Goal: Task Accomplishment & Management: Complete application form

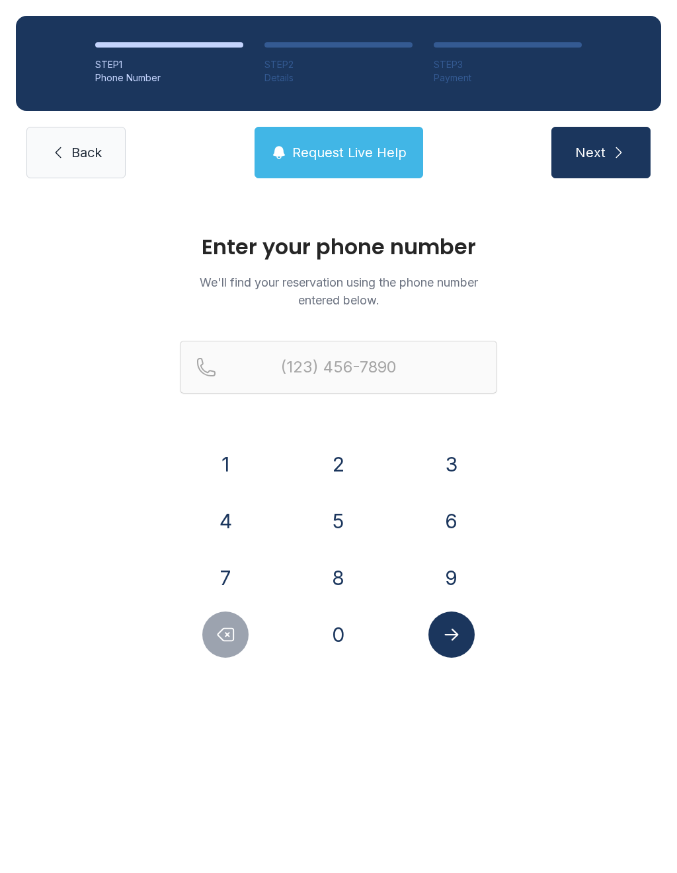
click at [344, 476] on button "2" at bounding box center [338, 464] width 46 height 46
click at [338, 583] on button "8" at bounding box center [338, 578] width 46 height 46
click at [231, 458] on button "1" at bounding box center [225, 464] width 46 height 46
click at [237, 516] on button "4" at bounding box center [225, 521] width 46 height 46
click at [332, 522] on button "5" at bounding box center [338, 521] width 46 height 46
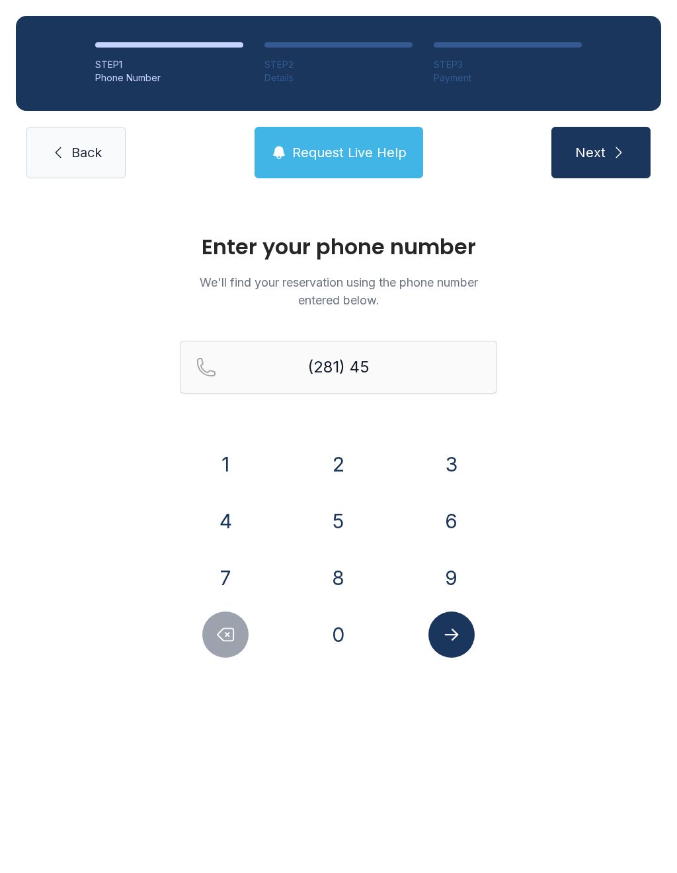
click at [332, 522] on button "5" at bounding box center [338, 521] width 46 height 46
click at [338, 462] on button "2" at bounding box center [338, 464] width 46 height 46
click at [435, 453] on button "3" at bounding box center [451, 464] width 46 height 46
click at [234, 527] on button "4" at bounding box center [225, 521] width 46 height 46
click at [329, 638] on button "0" at bounding box center [338, 635] width 46 height 46
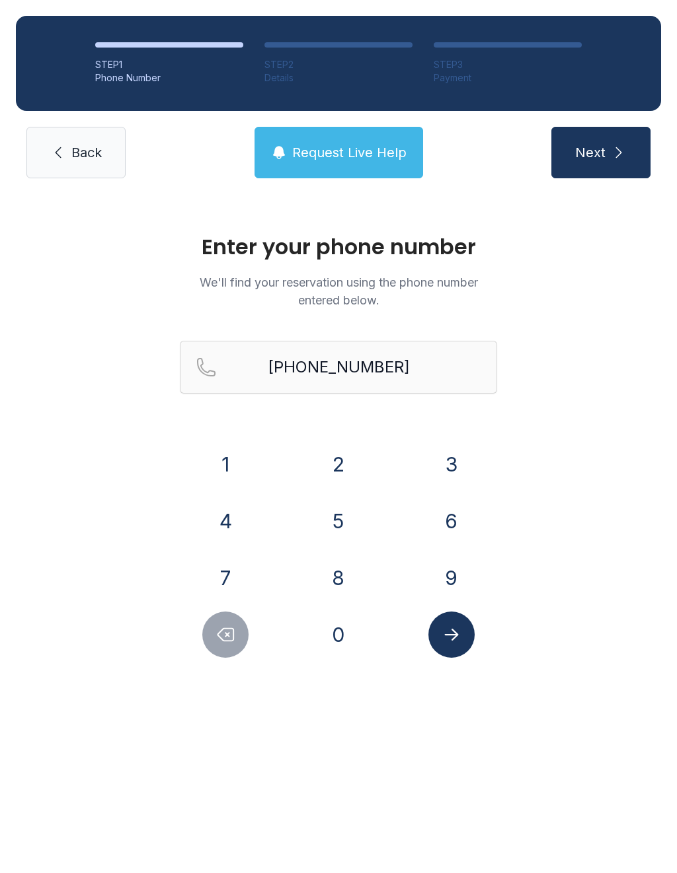
click at [455, 617] on button "Submit lookup form" at bounding box center [451, 635] width 46 height 46
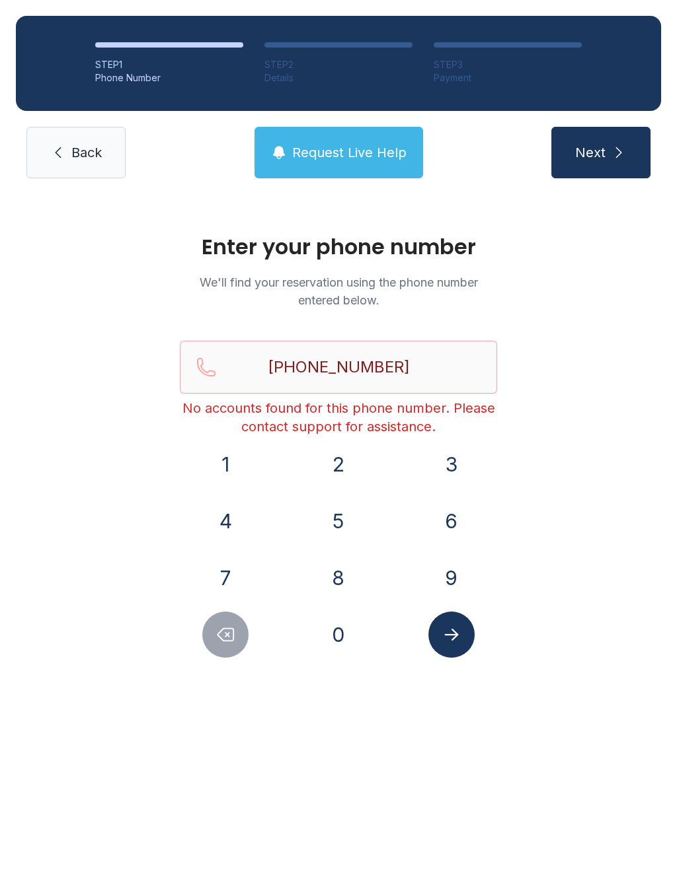
click at [450, 517] on button "6" at bounding box center [451, 521] width 46 height 46
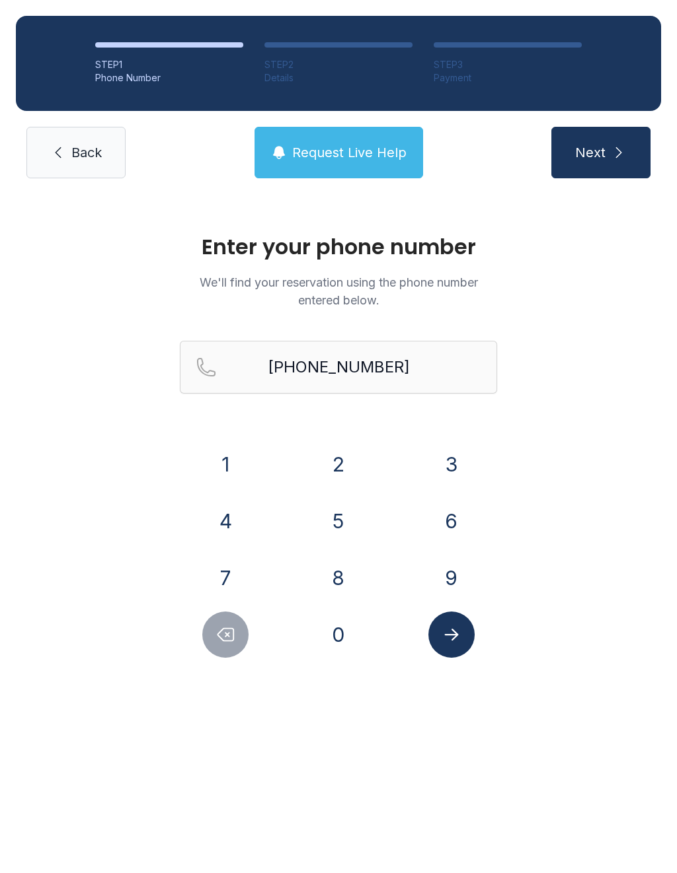
click at [232, 569] on button "7" at bounding box center [225, 578] width 46 height 46
click at [341, 581] on button "8" at bounding box center [338, 578] width 46 height 46
click at [451, 574] on button "9" at bounding box center [451, 578] width 46 height 46
click at [229, 579] on button "7" at bounding box center [225, 578] width 46 height 46
click at [229, 574] on button "7" at bounding box center [225, 578] width 46 height 46
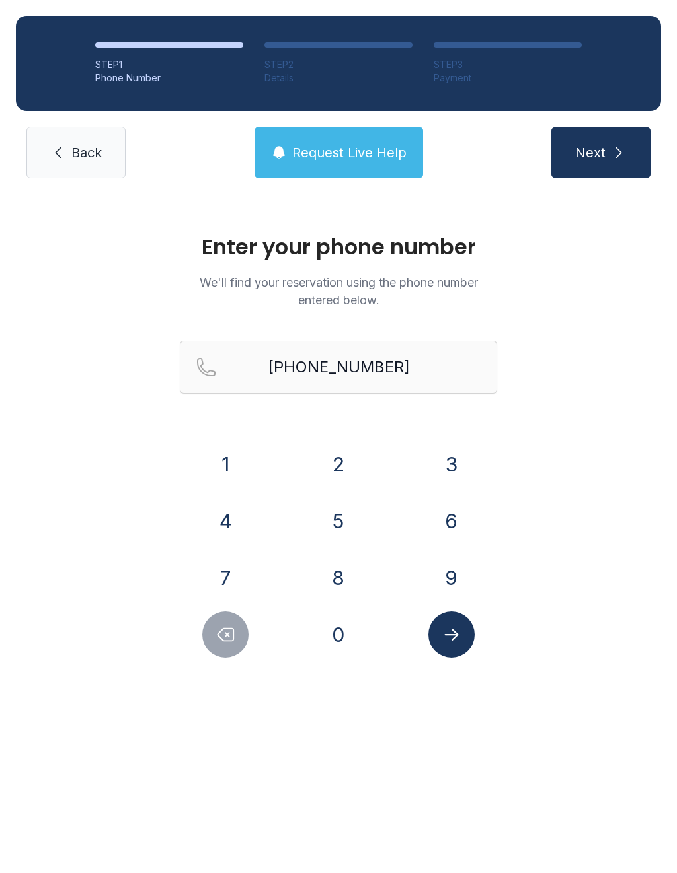
click at [338, 640] on button "0" at bounding box center [338, 635] width 46 height 46
click at [342, 634] on button "0" at bounding box center [338, 635] width 46 height 46
click at [339, 577] on button "8" at bounding box center [338, 578] width 46 height 46
click at [337, 468] on button "2" at bounding box center [338, 464] width 46 height 46
click at [420, 373] on input "[PHONE_NUMBER]" at bounding box center [338, 367] width 317 height 53
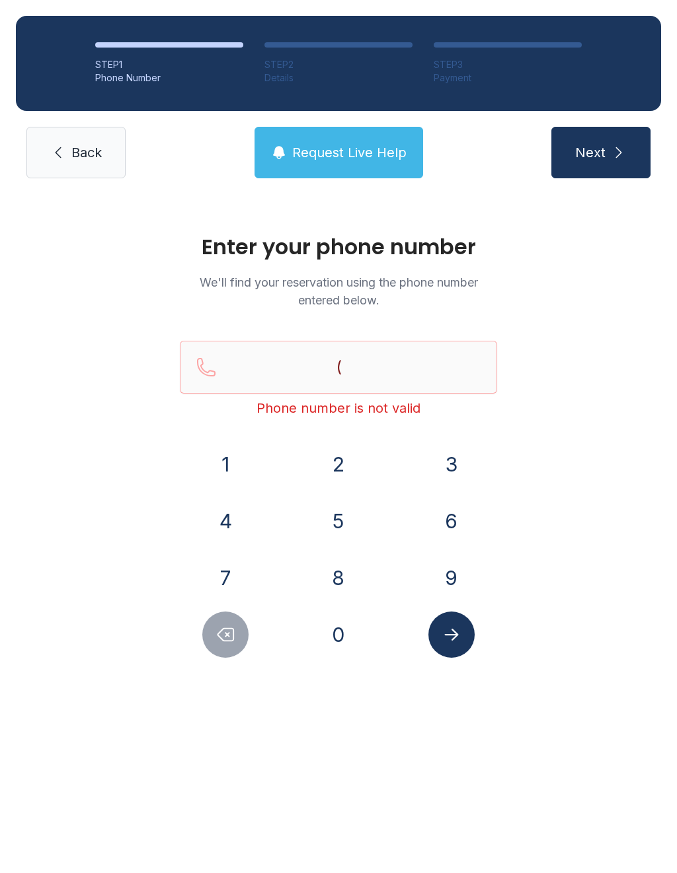
click at [447, 523] on button "6" at bounding box center [451, 521] width 46 height 46
click at [240, 581] on button "7" at bounding box center [225, 578] width 46 height 46
click at [340, 576] on button "8" at bounding box center [338, 578] width 46 height 46
click at [449, 569] on button "9" at bounding box center [451, 578] width 46 height 46
click at [228, 581] on button "7" at bounding box center [225, 578] width 46 height 46
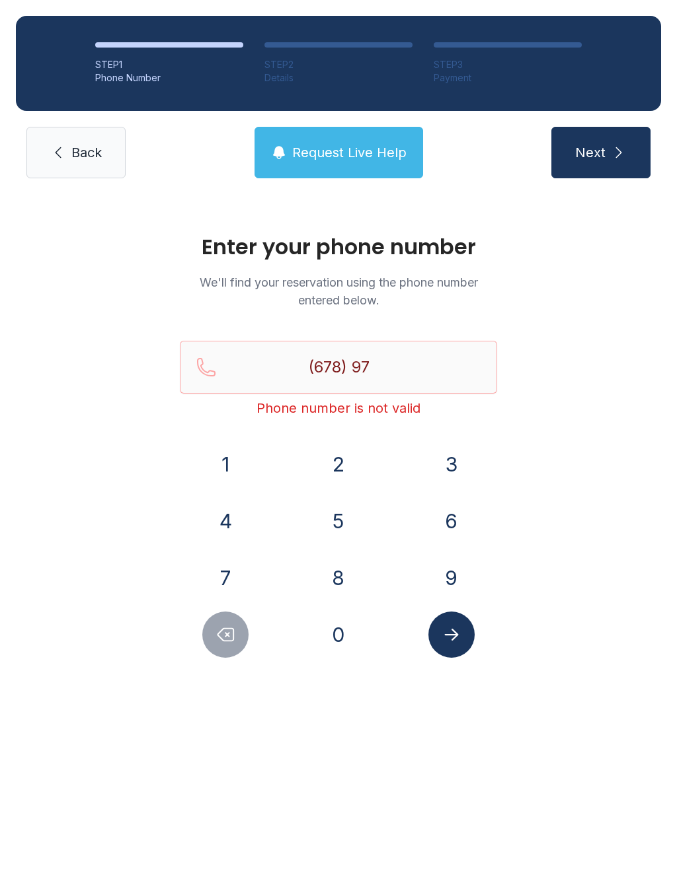
click at [228, 581] on button "7" at bounding box center [225, 578] width 46 height 46
click at [344, 641] on button "0" at bounding box center [338, 635] width 46 height 46
click at [343, 640] on button "0" at bounding box center [338, 635] width 46 height 46
click at [334, 577] on button "8" at bounding box center [338, 578] width 46 height 46
click at [331, 455] on button "2" at bounding box center [338, 464] width 46 height 46
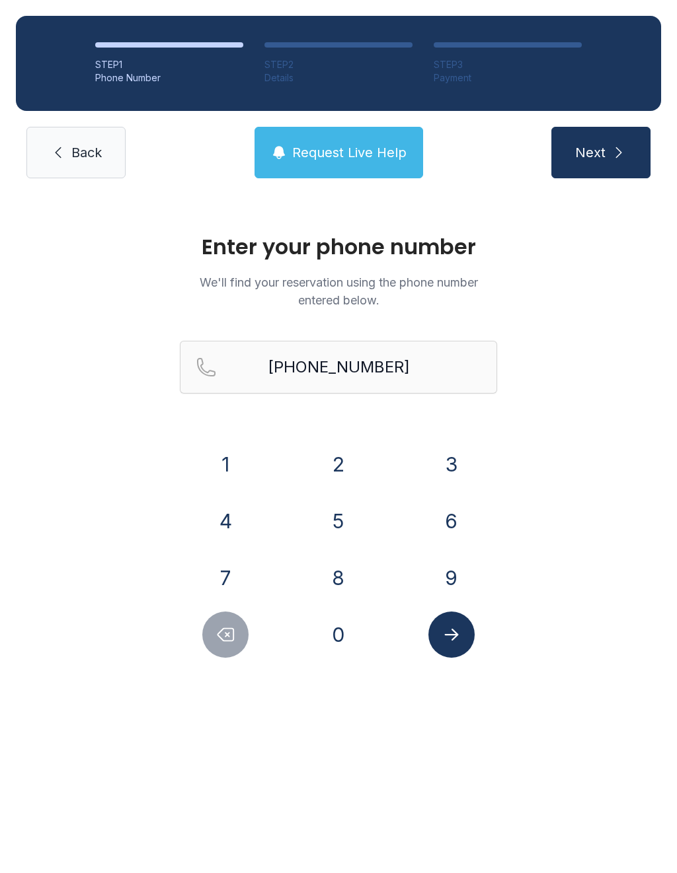
click at [458, 631] on icon "Submit lookup form" at bounding box center [451, 635] width 20 height 20
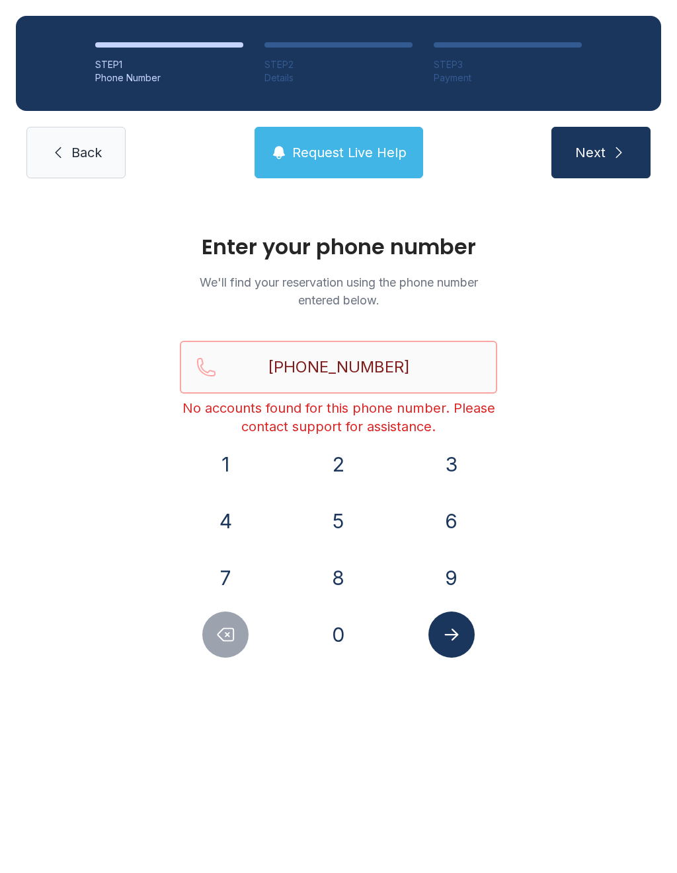
click at [435, 370] on input "[PHONE_NUMBER]" at bounding box center [338, 367] width 317 height 53
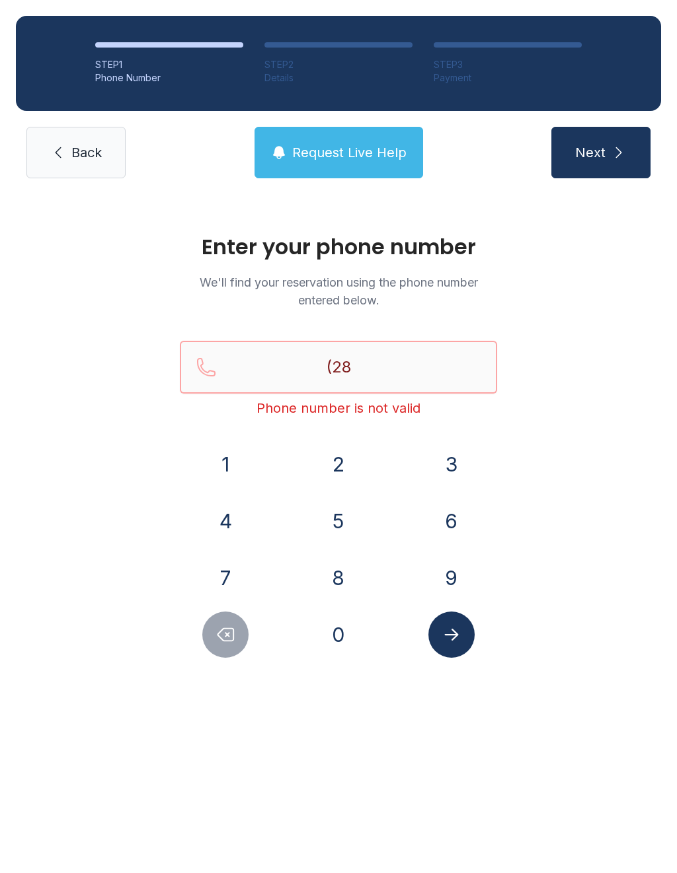
type input "(281)"
click at [75, 167] on link "Back" at bounding box center [75, 153] width 99 height 52
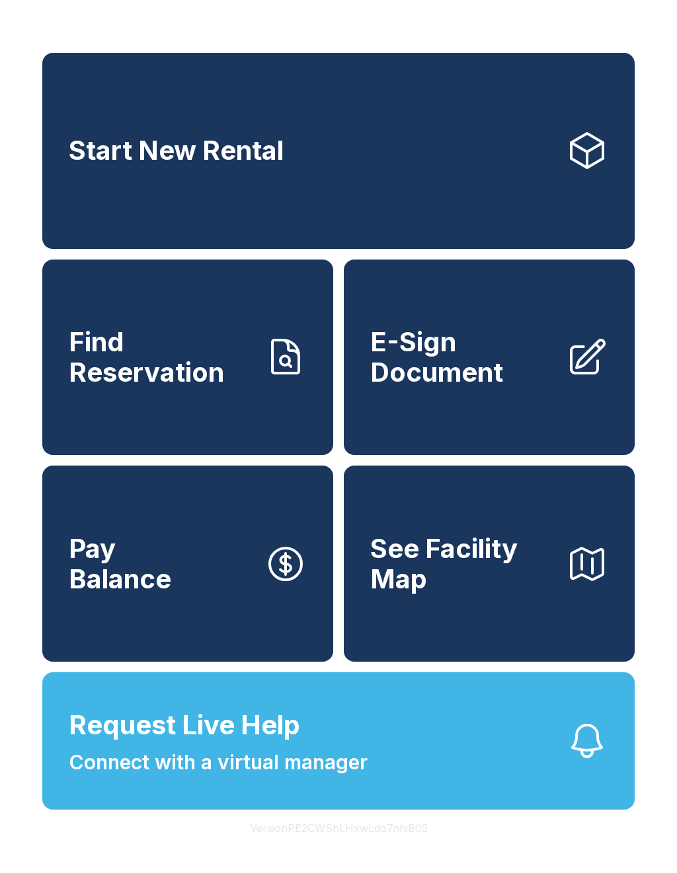
click at [75, 166] on span "Start New Rental" at bounding box center [176, 150] width 215 height 30
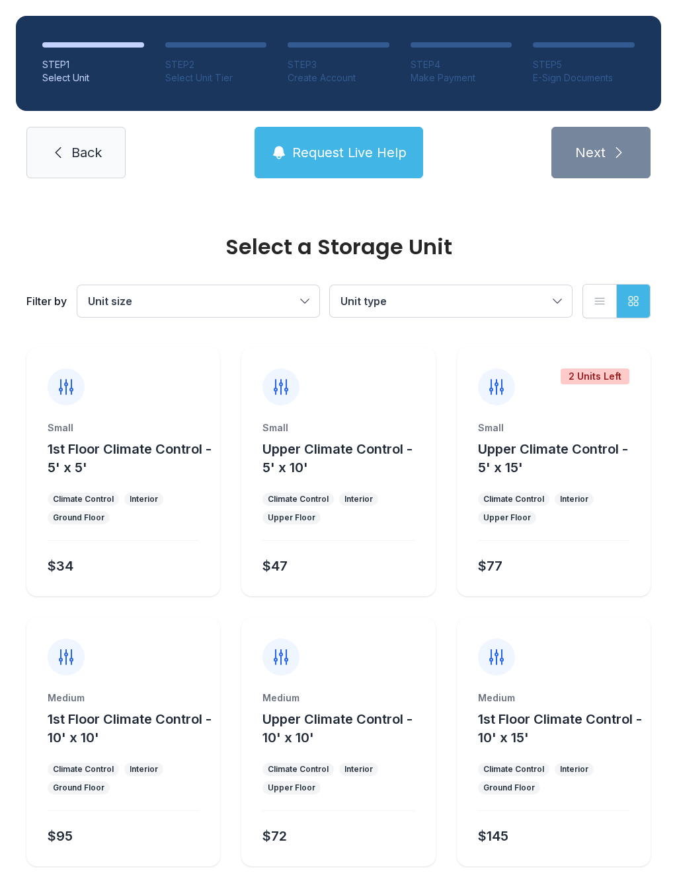
click at [347, 153] on span "Request Live Help" at bounding box center [349, 152] width 114 height 18
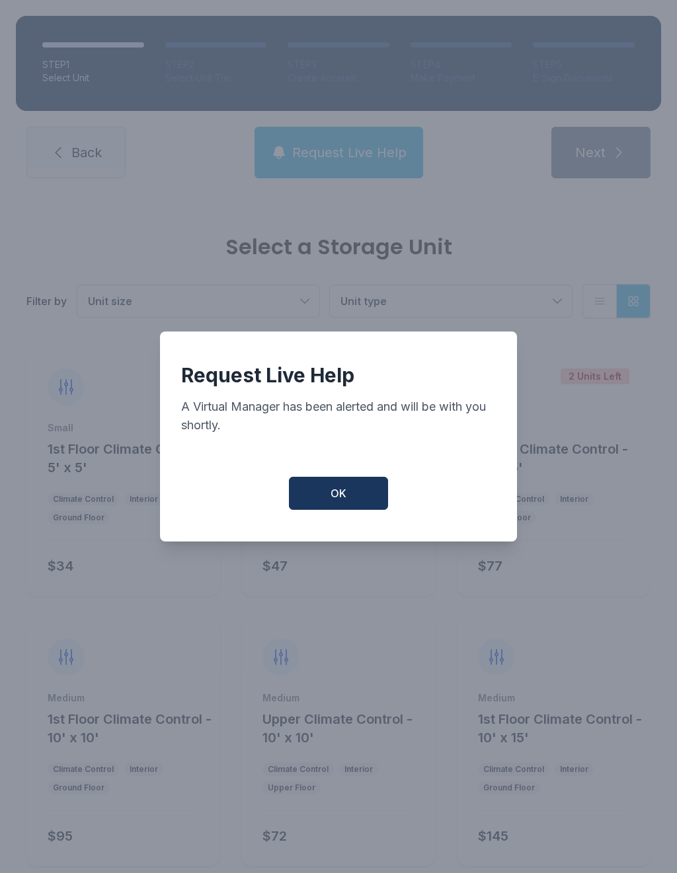
click at [347, 499] on button "OK" at bounding box center [338, 493] width 99 height 33
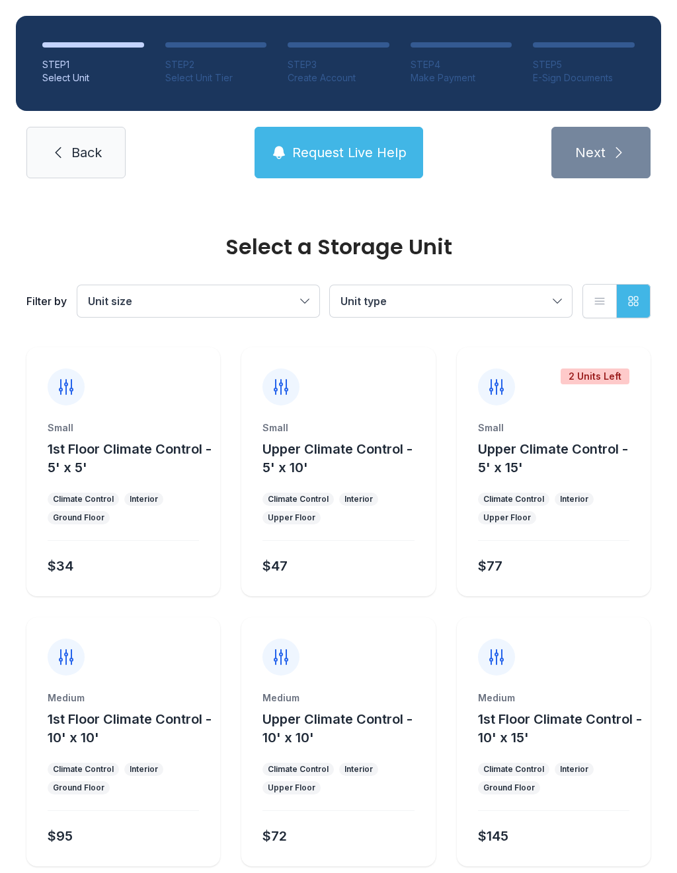
click at [90, 161] on span "Back" at bounding box center [86, 152] width 30 height 18
